Goal: Navigation & Orientation: Find specific page/section

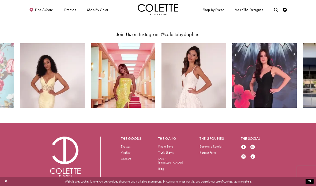
scroll to position [730, 0]
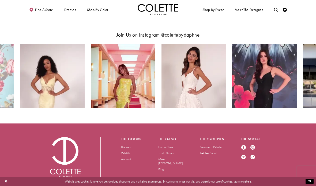
click at [129, 146] on link "Dresses" at bounding box center [125, 147] width 9 height 4
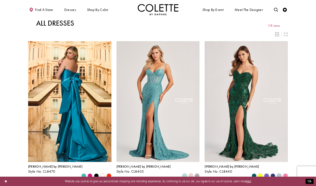
click at [252, 11] on span "Meet the designer" at bounding box center [248, 10] width 28 height 4
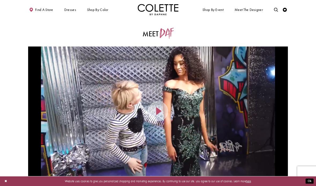
click at [0, 0] on span "WEDDING GUEST" at bounding box center [0, 0] width 0 height 0
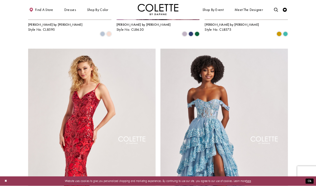
scroll to position [576, 0]
